Goal: Navigation & Orientation: Find specific page/section

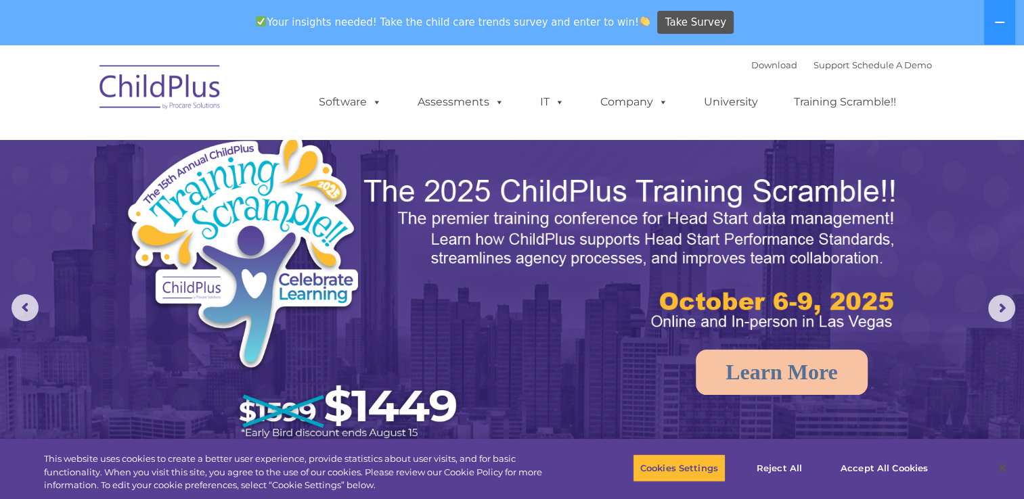
select select "MEDIUM"
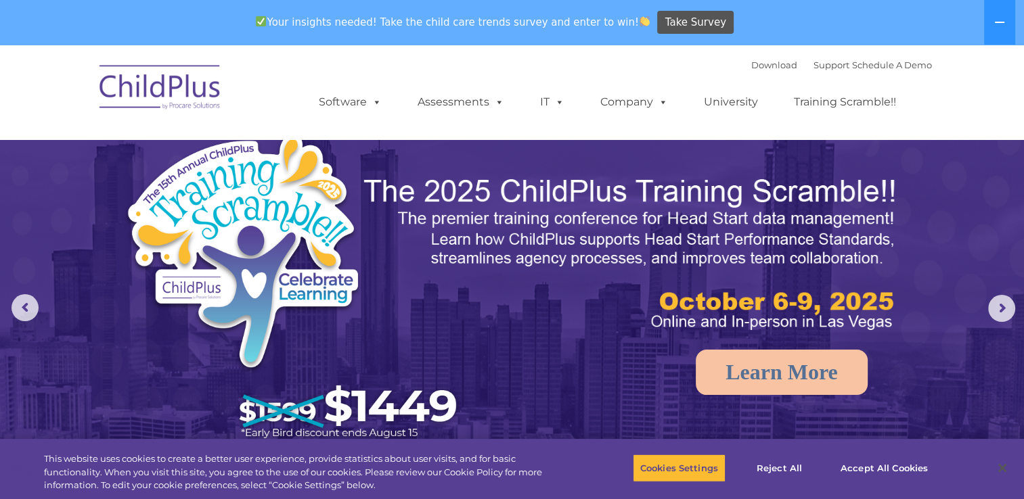
click at [502, 146] on img at bounding box center [512, 367] width 1024 height 644
click at [179, 83] on img at bounding box center [160, 89] width 135 height 68
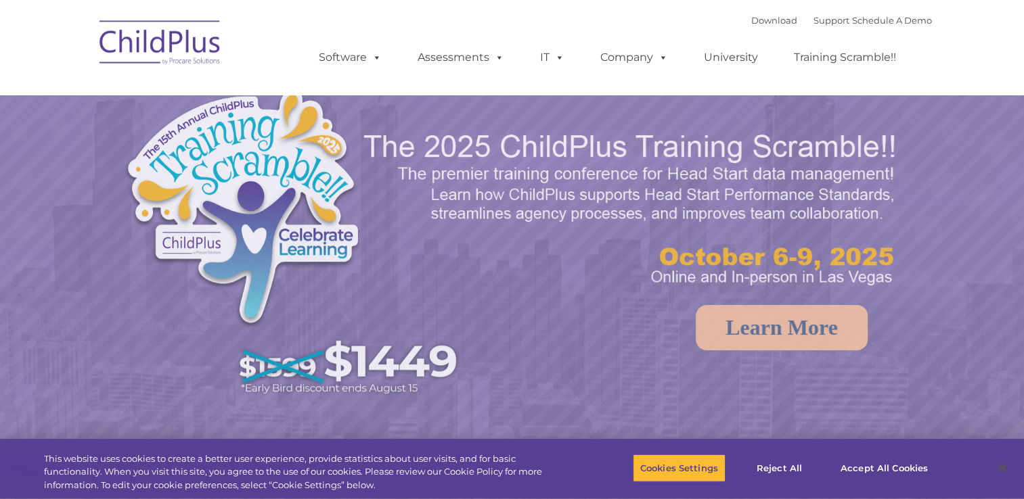
select select "MEDIUM"
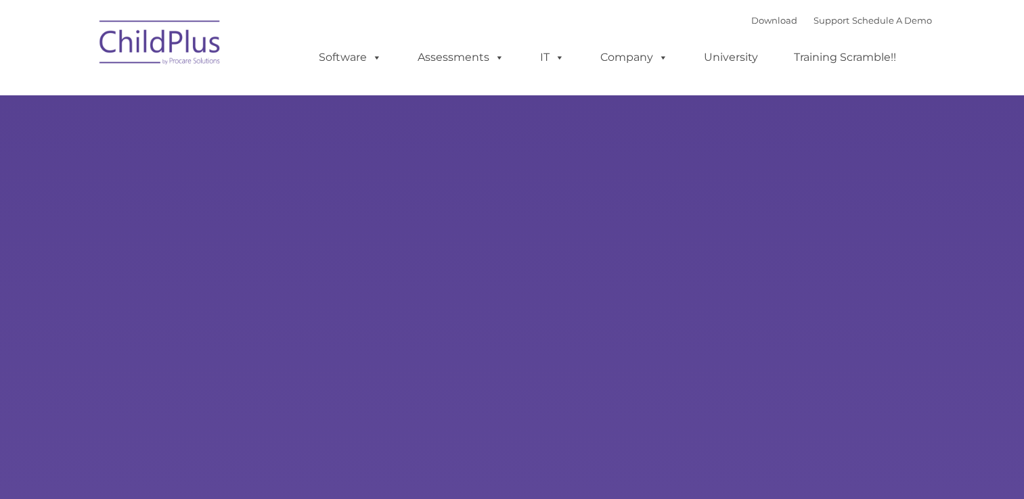
type input ""
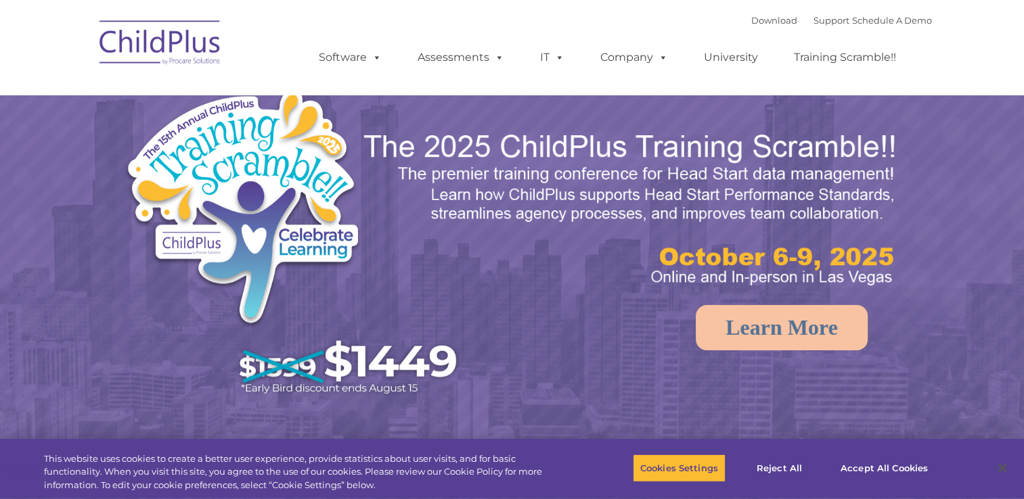
select select "MEDIUM"
